Goal: Communication & Community: Answer question/provide support

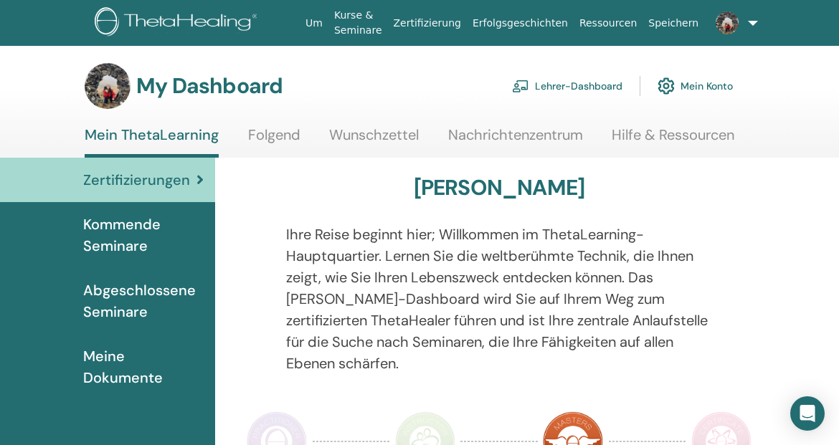
click at [720, 37] on link at bounding box center [722, 23] width 36 height 46
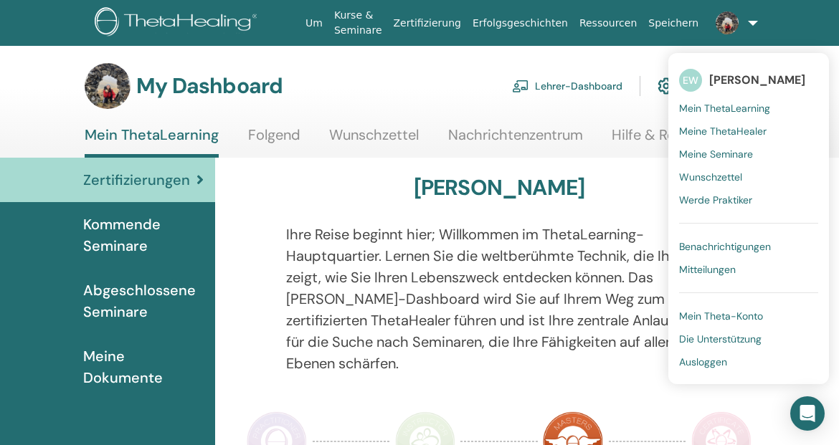
click at [712, 275] on span "Mitteilungen" at bounding box center [707, 269] width 57 height 13
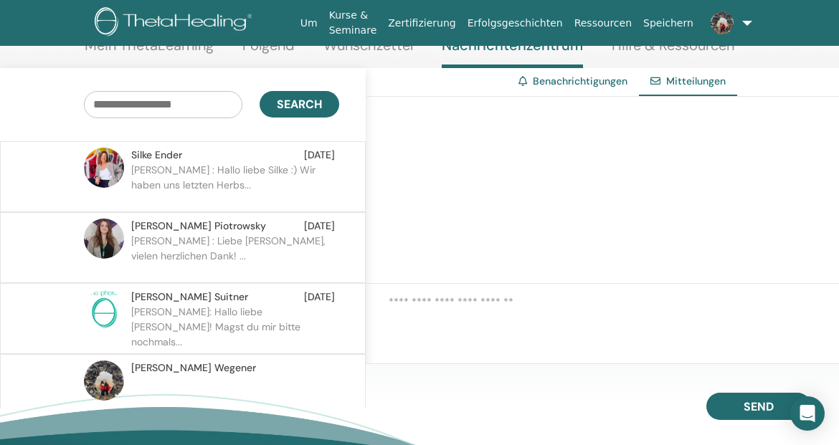
scroll to position [141, 0]
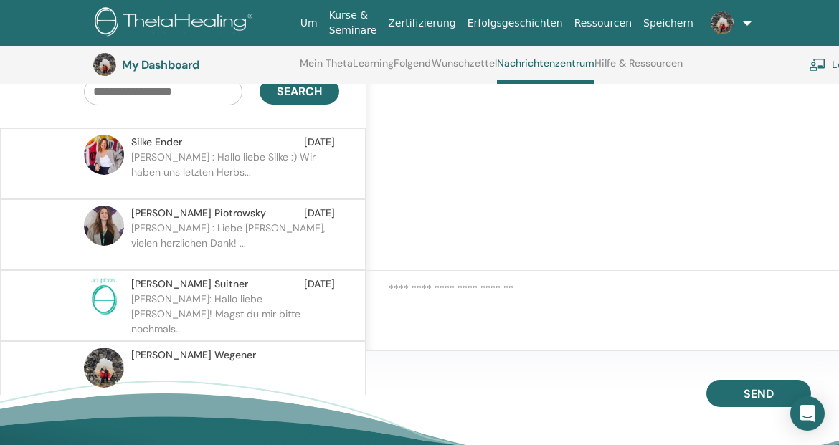
click at [176, 161] on p "[PERSON_NAME] : Hallo liebe Silke :) Wir haben uns letzten Herbs..." at bounding box center [235, 171] width 208 height 43
